Goal: Task Accomplishment & Management: Complete application form

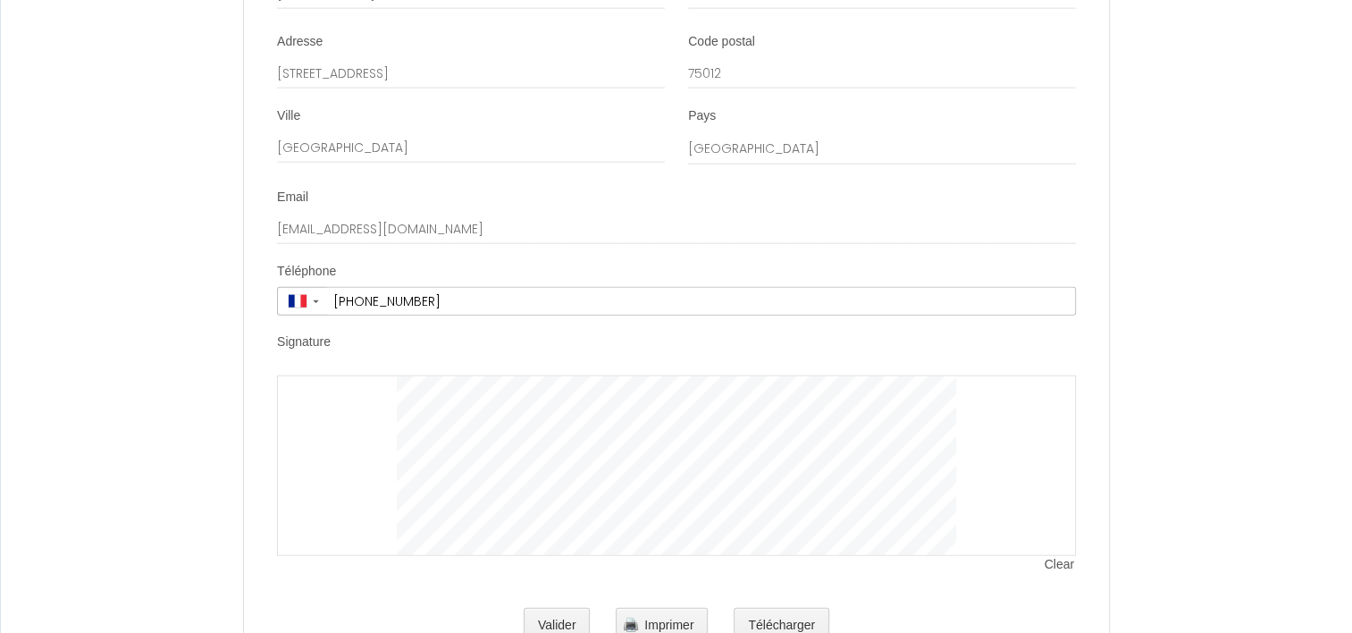
scroll to position [4320, 0]
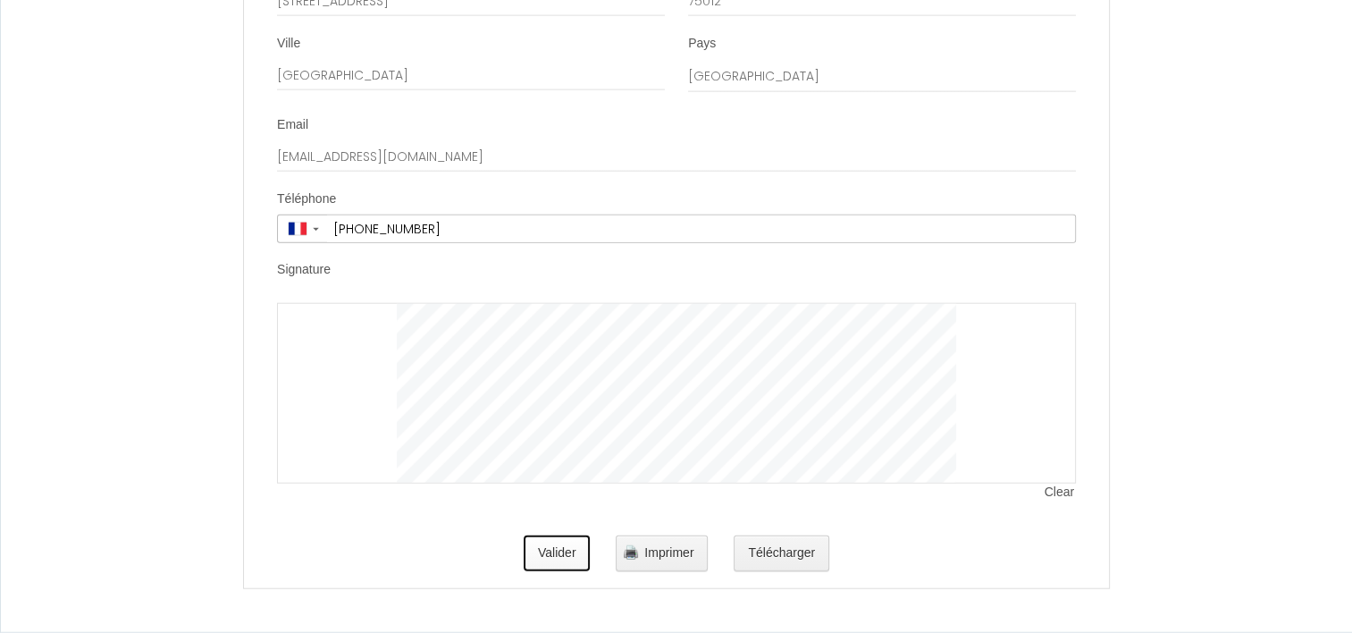
click at [559, 547] on button "Valider" at bounding box center [557, 553] width 67 height 36
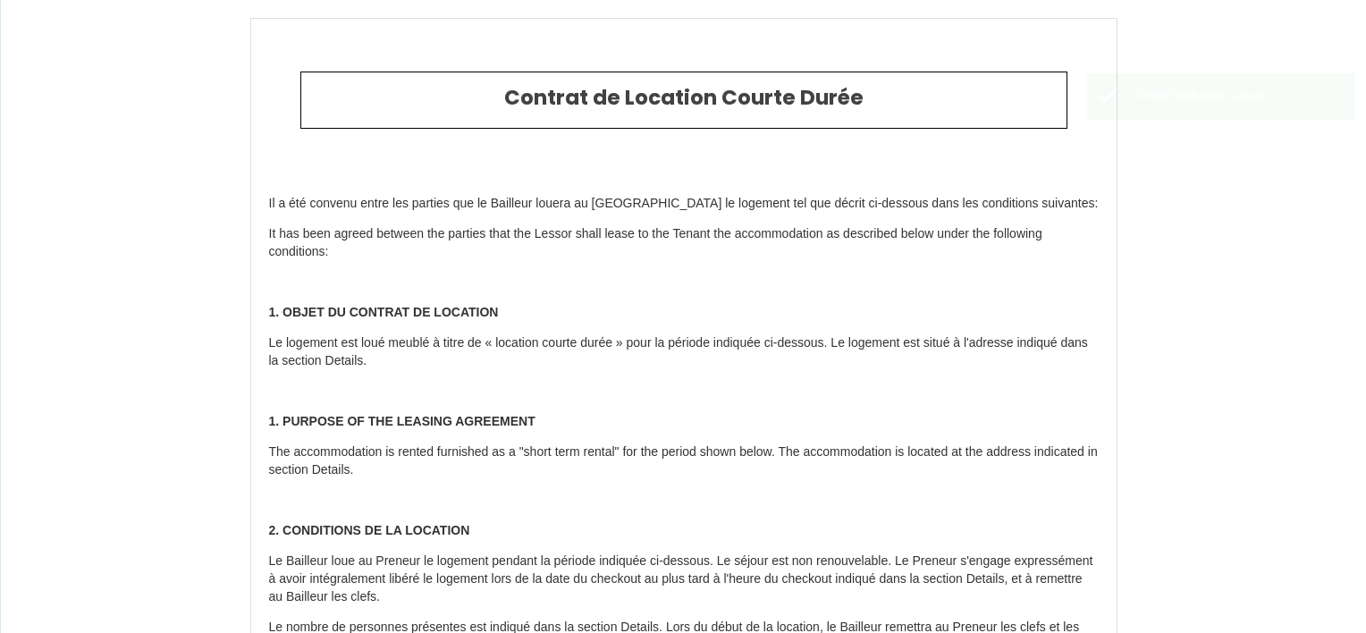
type input "9"
type input "18"
type input "150"
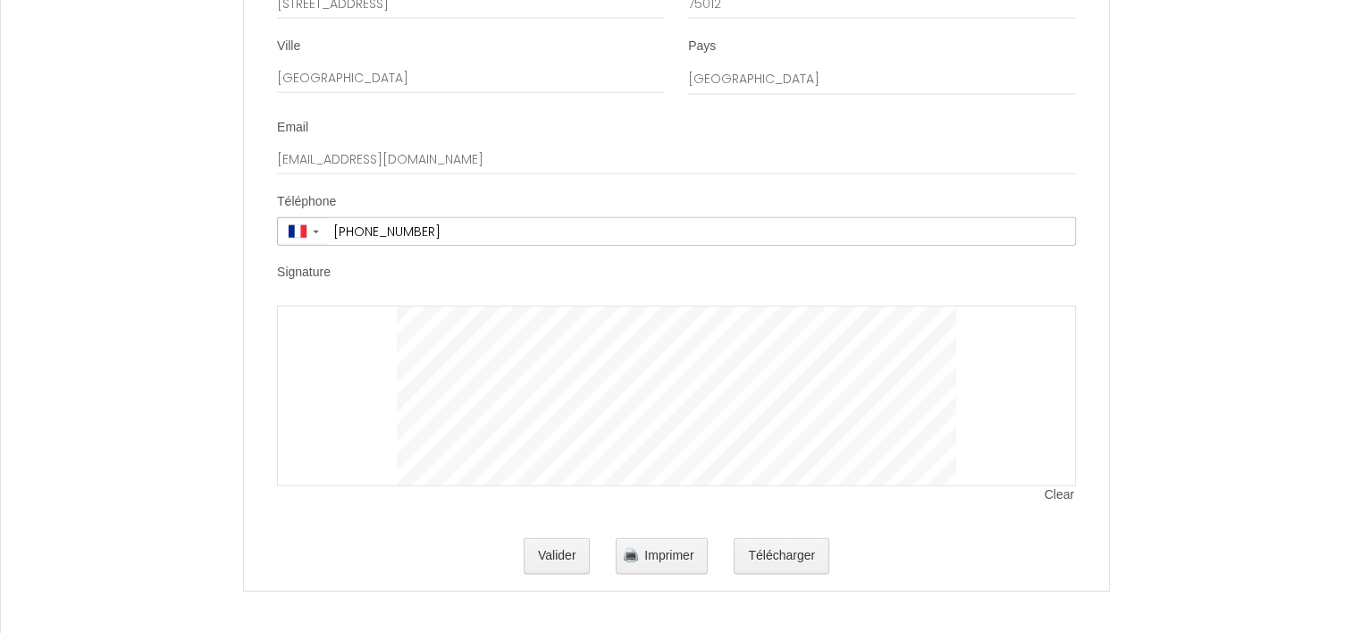
scroll to position [4289, 0]
click at [411, 367] on div at bounding box center [676, 393] width 799 height 181
click at [415, 370] on div at bounding box center [676, 393] width 799 height 181
click at [556, 534] on div "Valider Imprimer Télécharger" at bounding box center [676, 553] width 799 height 57
click at [561, 554] on button "Valider" at bounding box center [557, 553] width 67 height 36
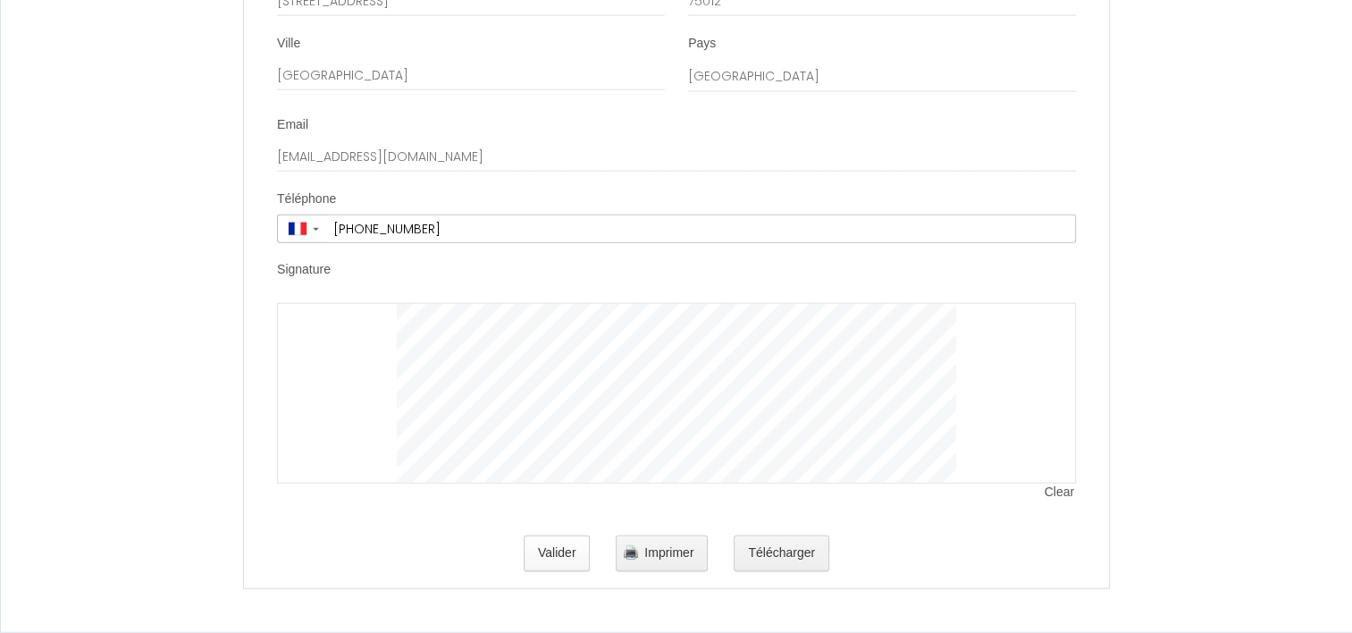
scroll to position [0, 0]
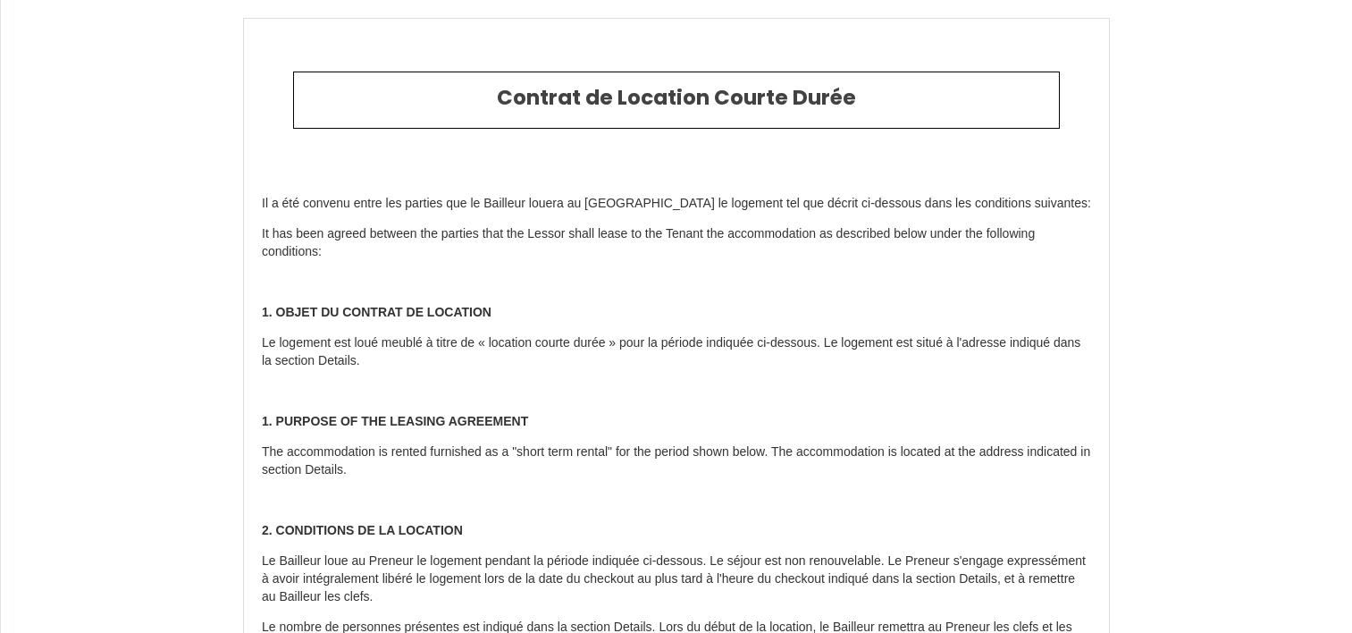
scroll to position [4202, 0]
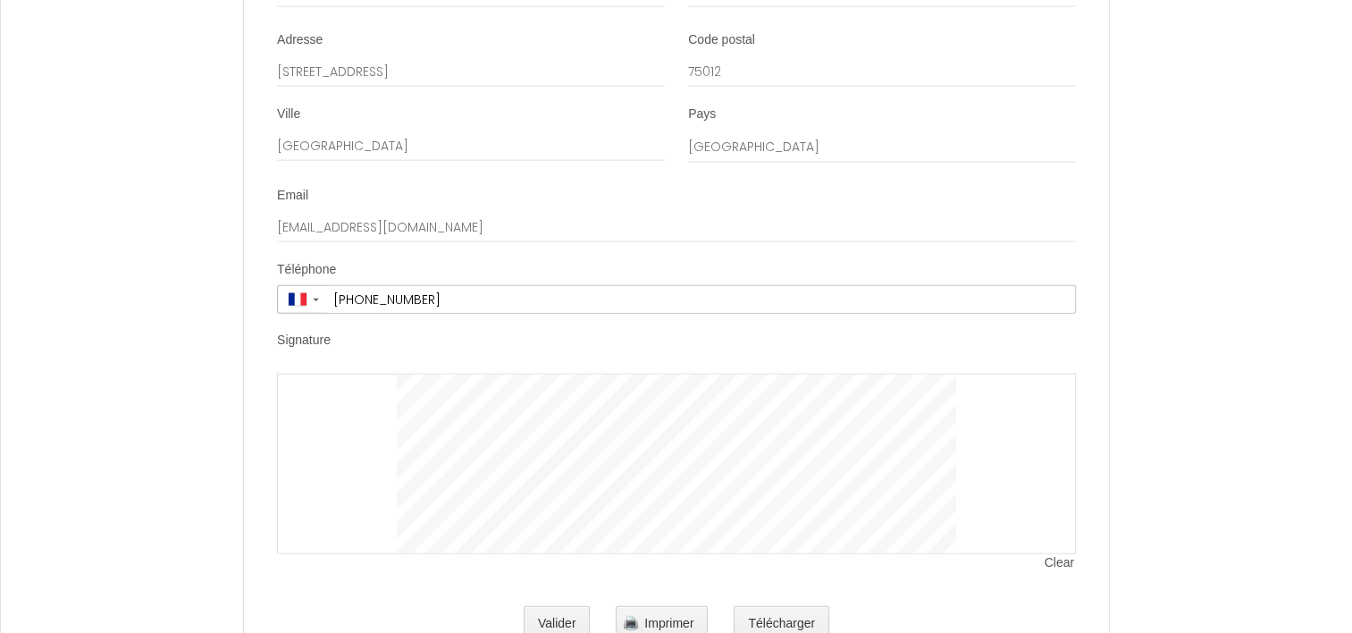
click at [348, 457] on div at bounding box center [676, 464] width 799 height 181
drag, startPoint x: 347, startPoint y: 457, endPoint x: 366, endPoint y: 440, distance: 26.0
click at [366, 440] on div at bounding box center [676, 464] width 799 height 181
drag, startPoint x: 366, startPoint y: 440, endPoint x: 361, endPoint y: 459, distance: 19.5
click at [361, 459] on div at bounding box center [676, 464] width 799 height 181
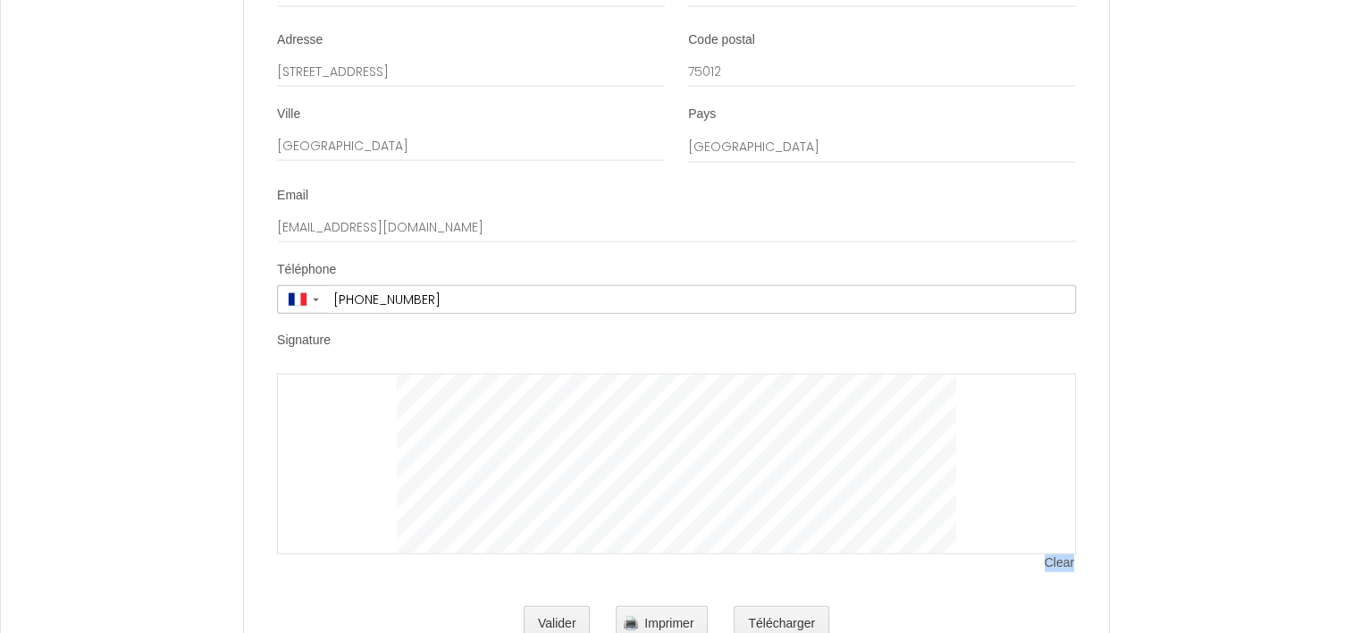
click at [404, 472] on div at bounding box center [676, 464] width 799 height 181
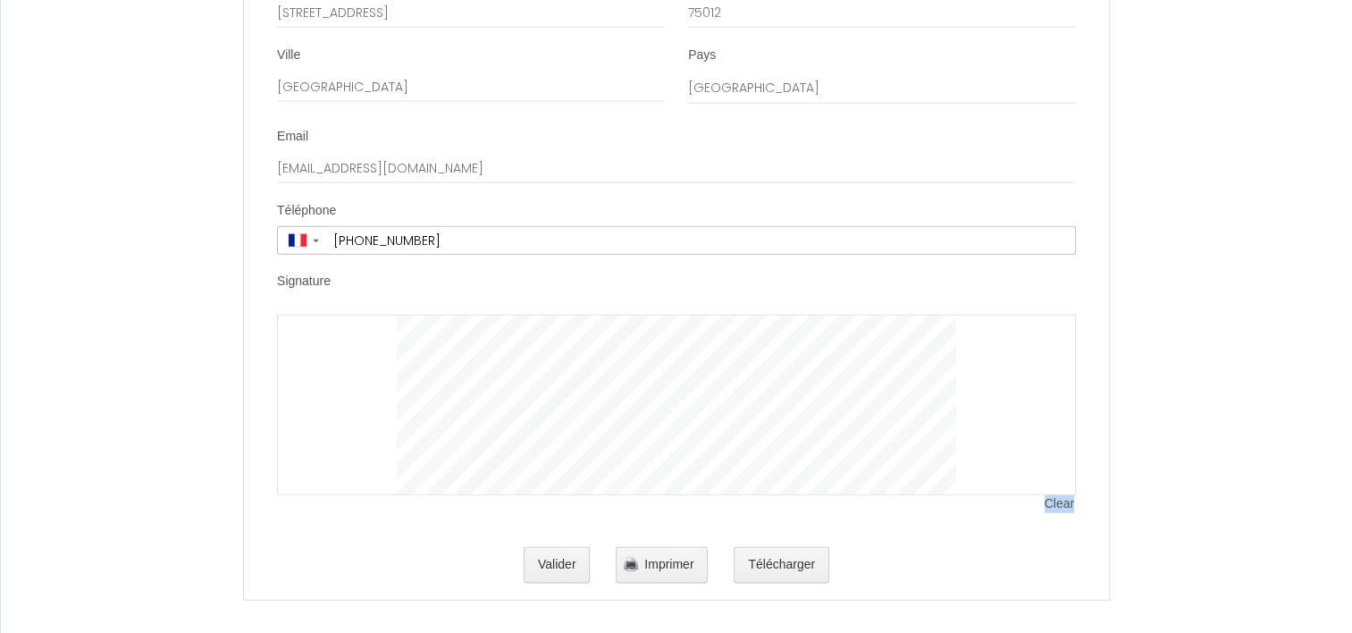
scroll to position [4289, 0]
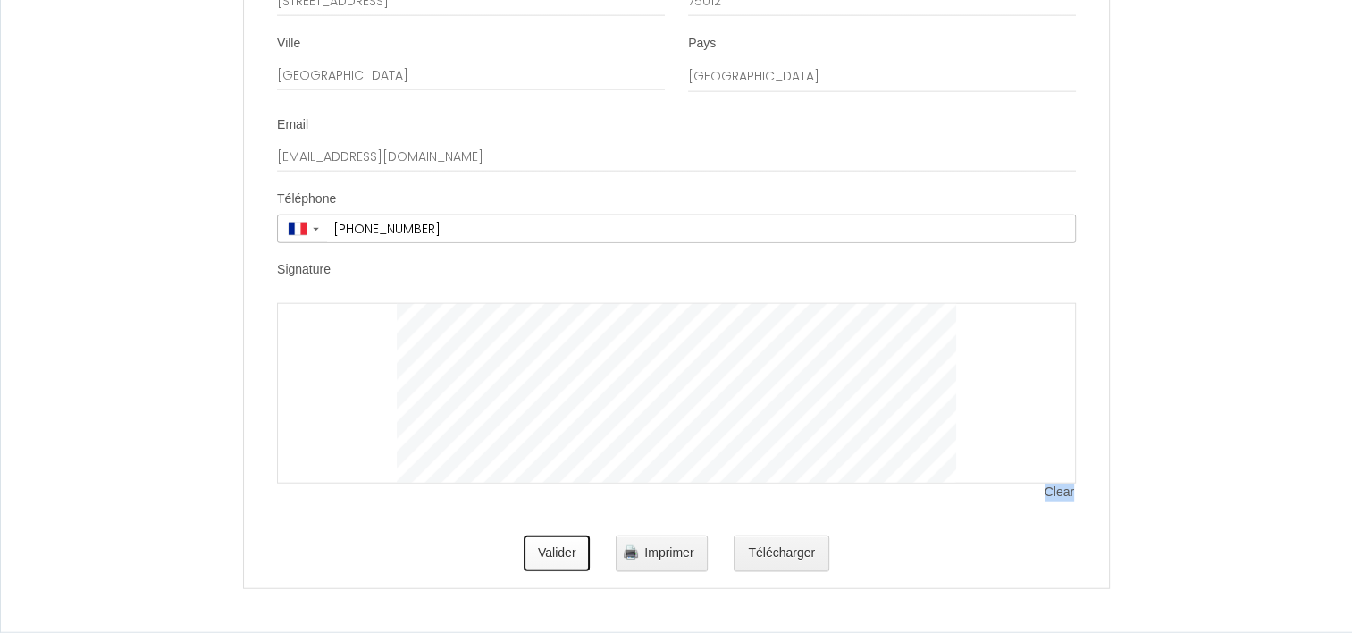
click at [543, 550] on button "Valider" at bounding box center [557, 553] width 67 height 36
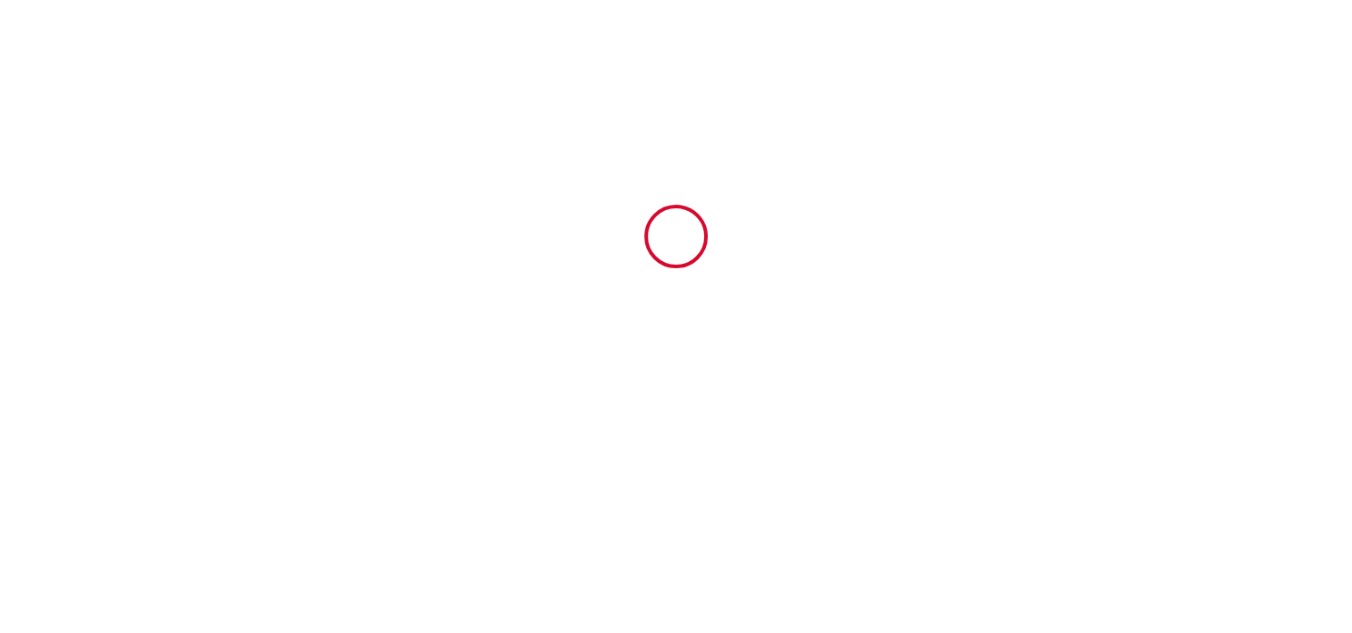
scroll to position [0, 0]
type input "15"
type input "18"
type input "250"
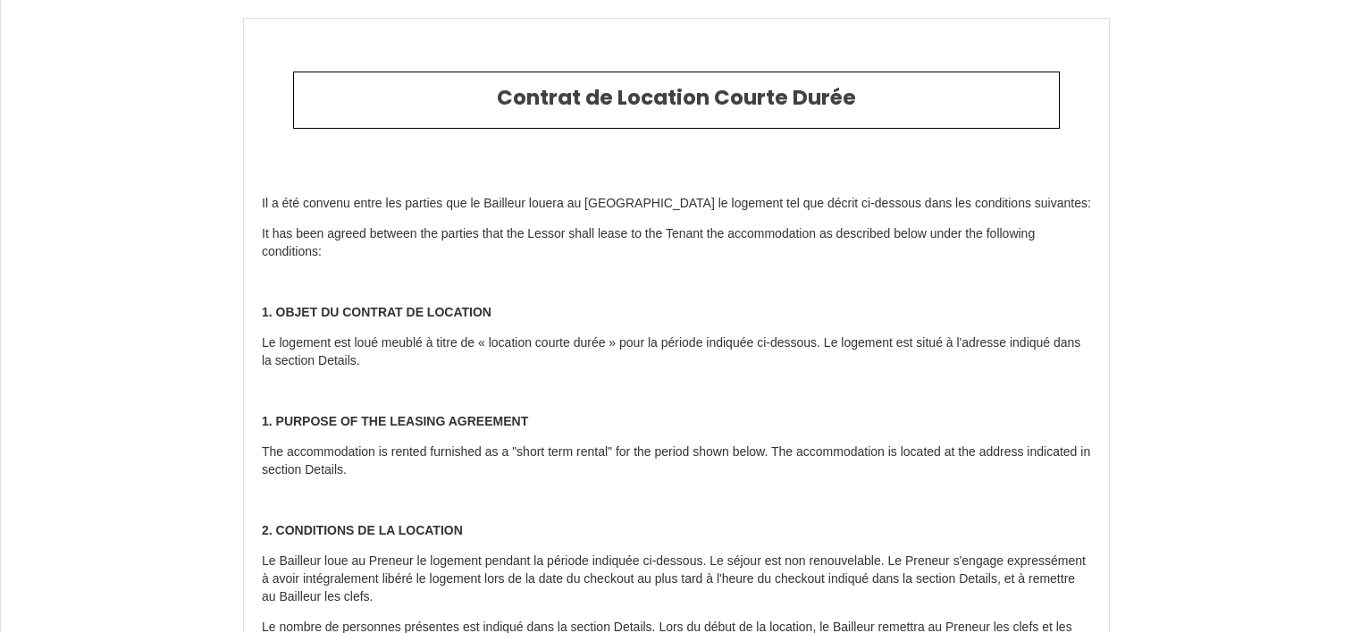
scroll to position [4201, 0]
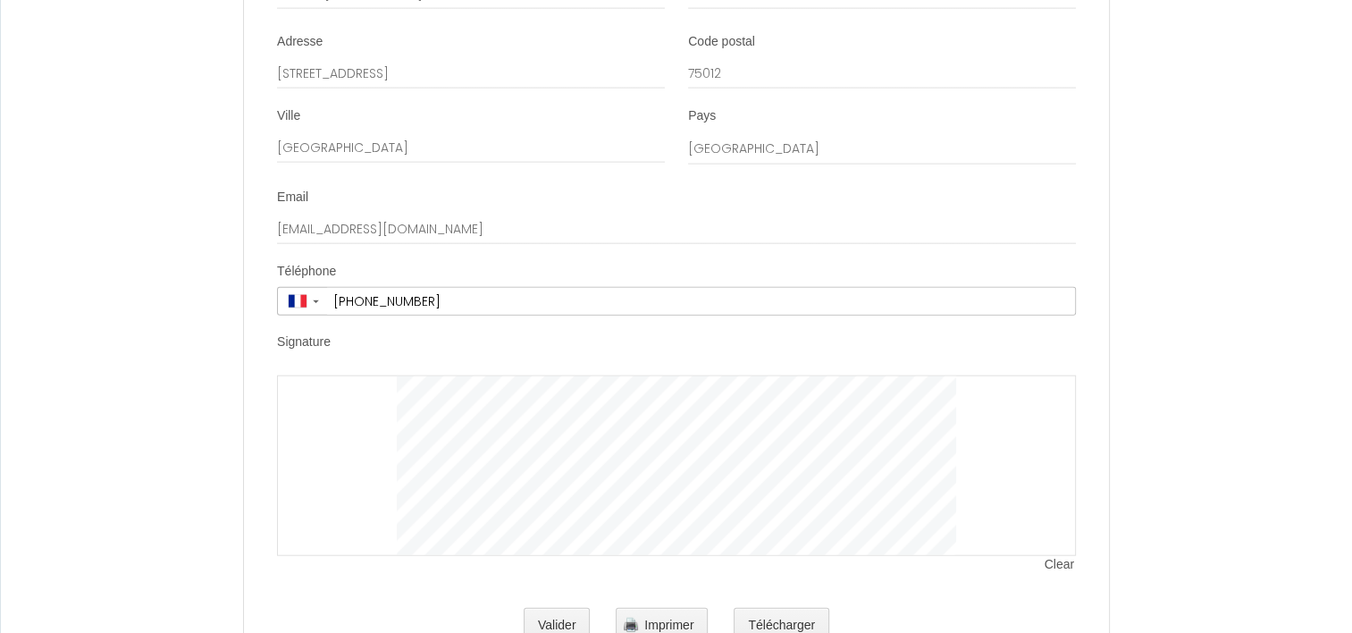
click at [357, 425] on div at bounding box center [676, 465] width 799 height 181
drag, startPoint x: 356, startPoint y: 425, endPoint x: 374, endPoint y: 433, distance: 20.1
click at [374, 433] on div at bounding box center [676, 465] width 799 height 181
click at [409, 444] on div at bounding box center [676, 465] width 799 height 181
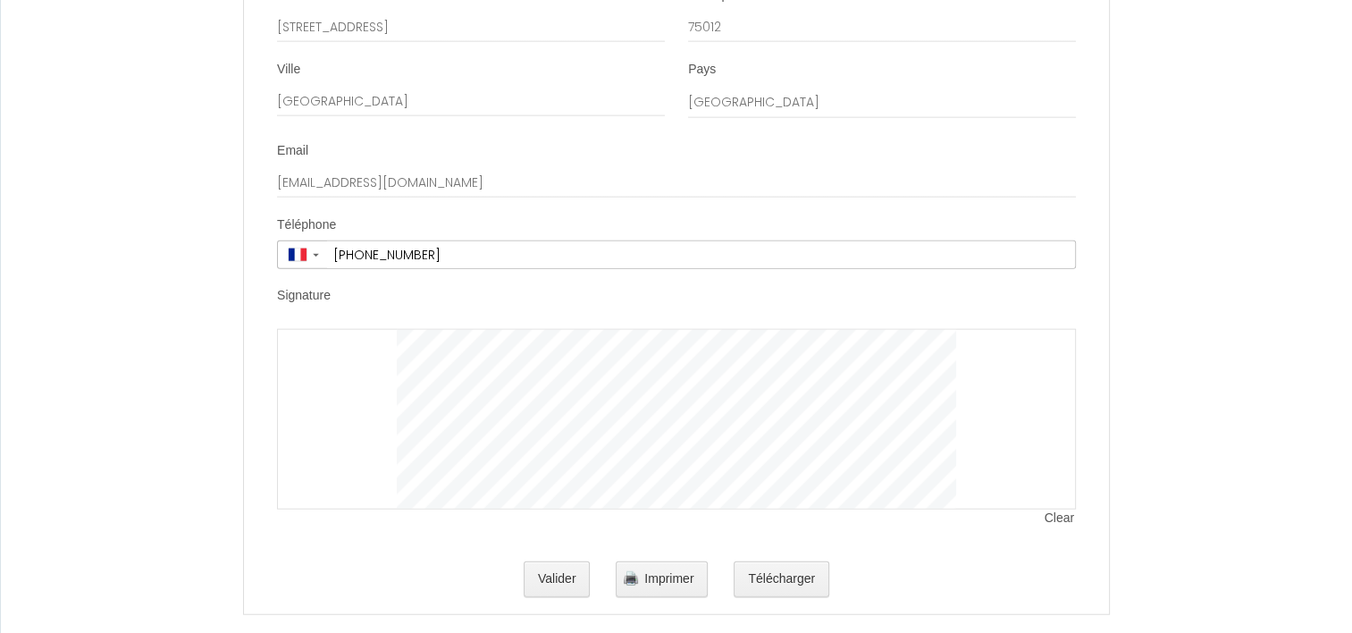
scroll to position [4289, 0]
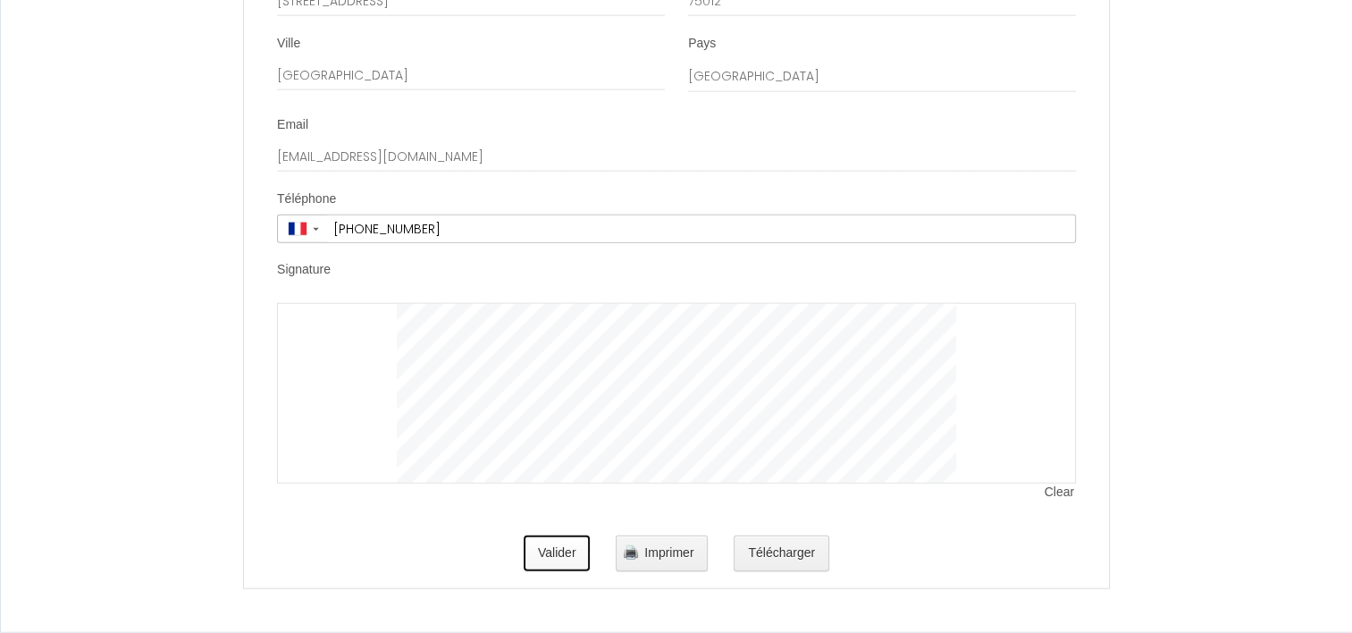
click at [564, 543] on button "Valider" at bounding box center [557, 553] width 67 height 36
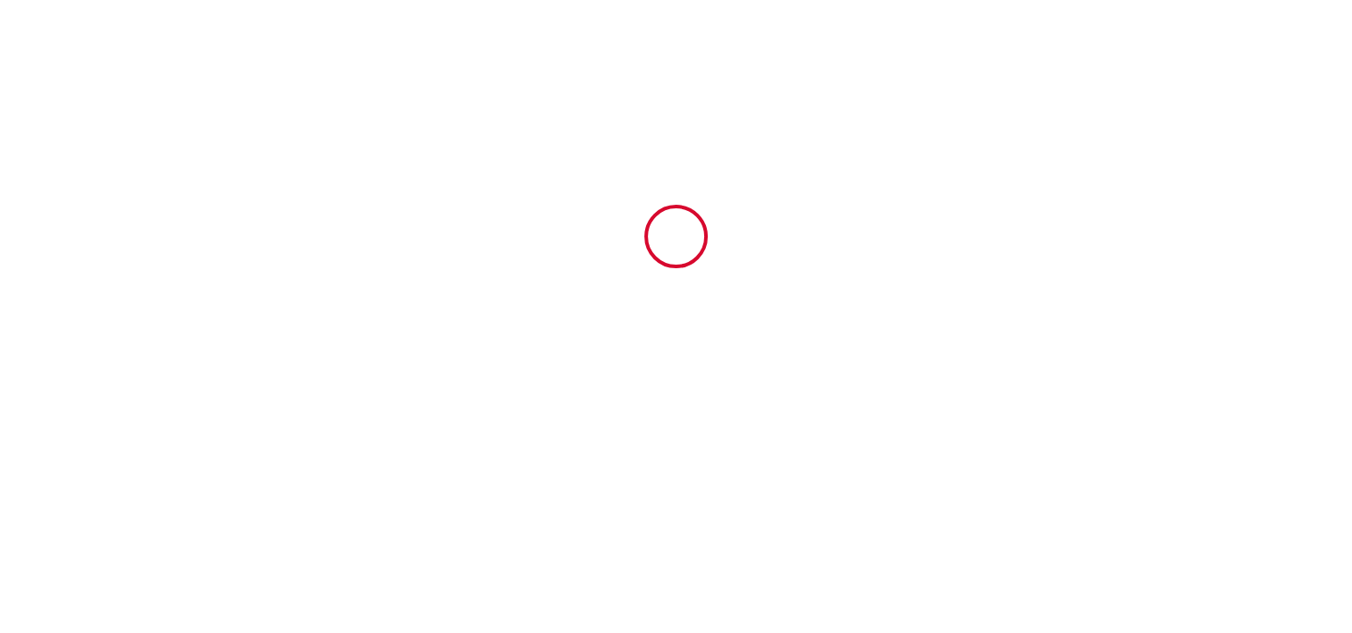
scroll to position [0, 0]
type input "15"
type input "18"
type input "235"
